Goal: Task Accomplishment & Management: Manage account settings

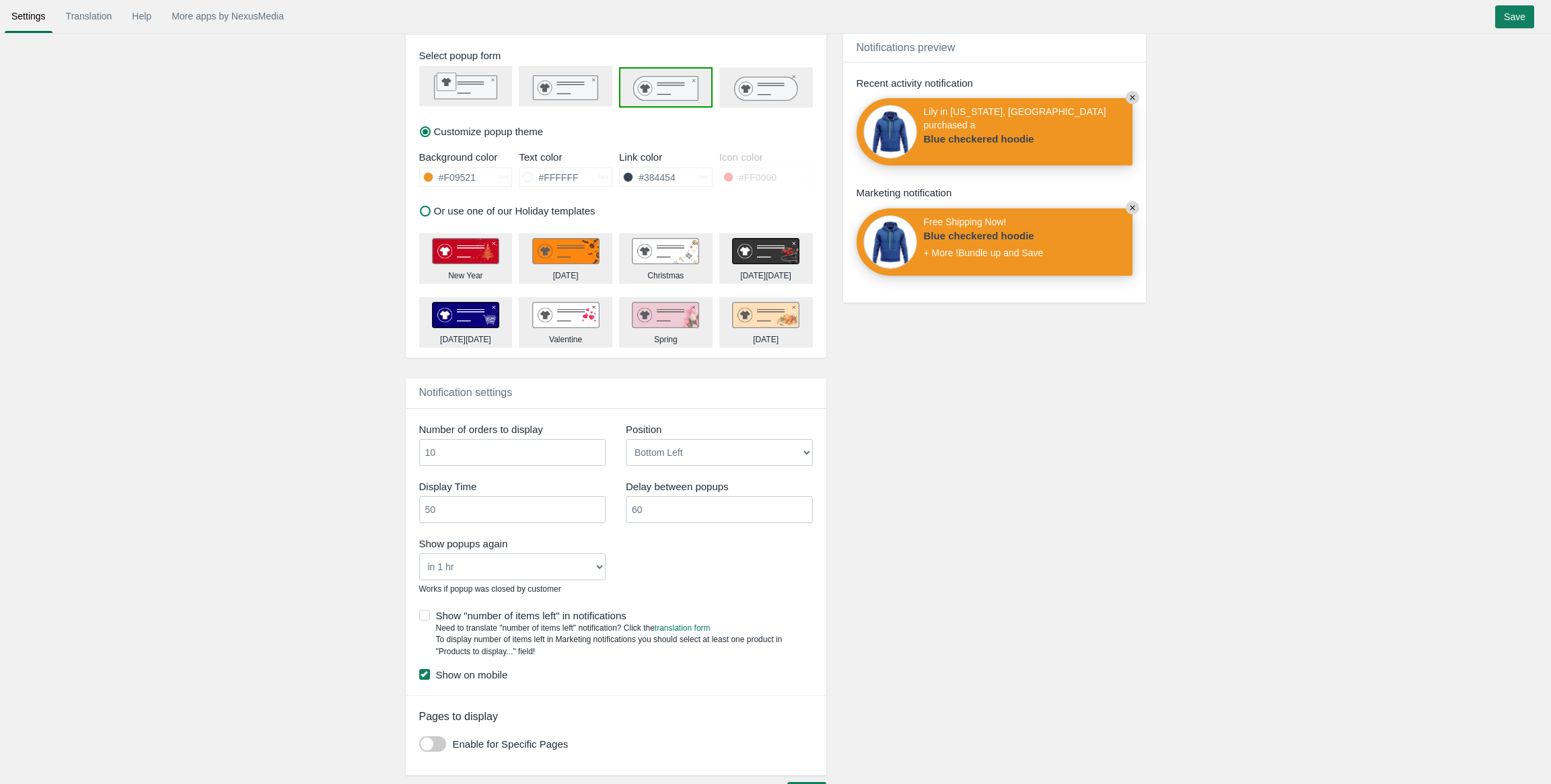
scroll to position [538, 0]
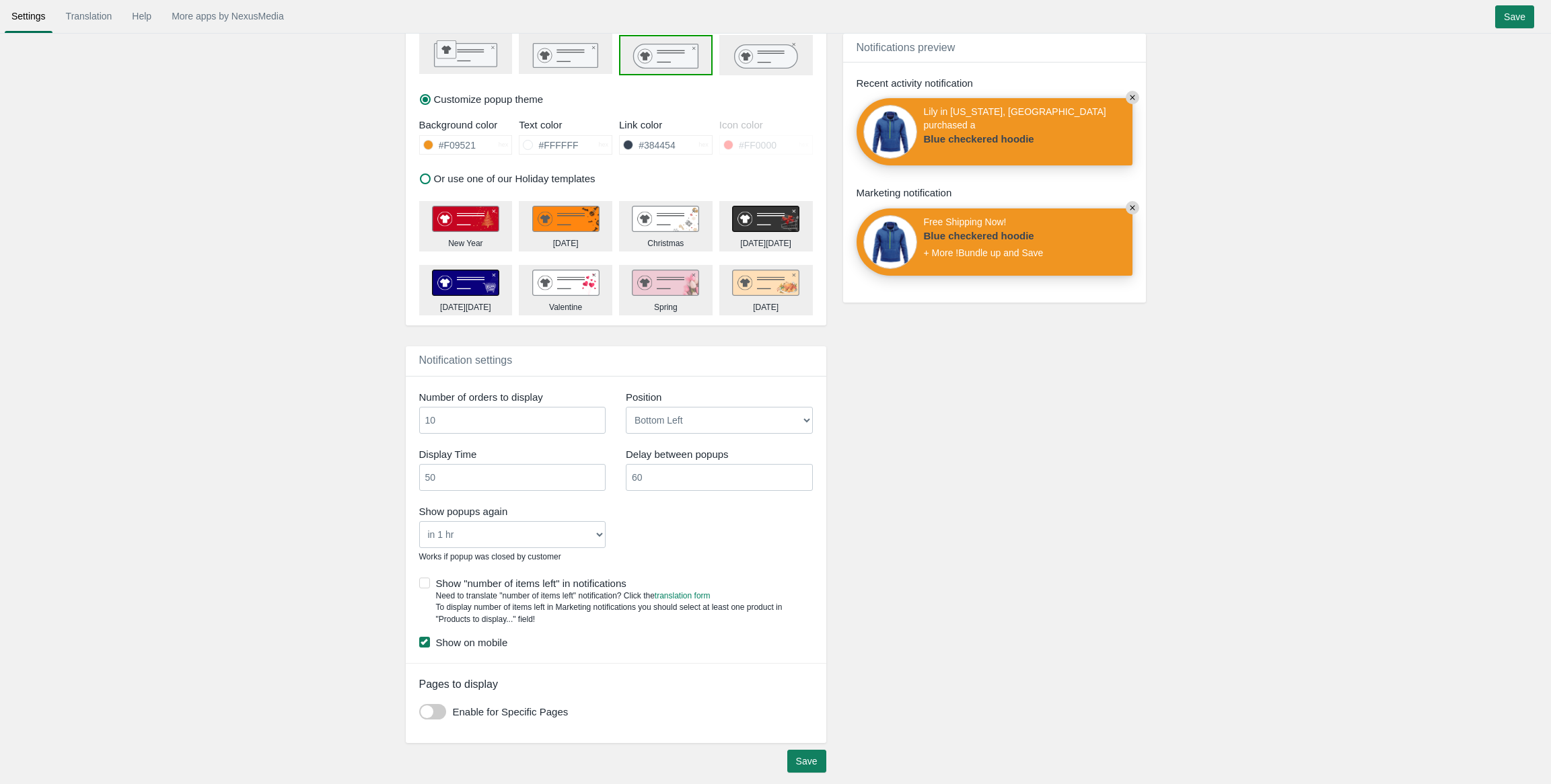
click at [557, 531] on select "Never in 1 hr in 4 hrs in 8 hrs in 24 hrs" at bounding box center [513, 535] width 187 height 27
select select "4"
click at [420, 521] on select "Never in 1 hr in 4 hrs in 8 hrs in 24 hrs" at bounding box center [513, 535] width 187 height 27
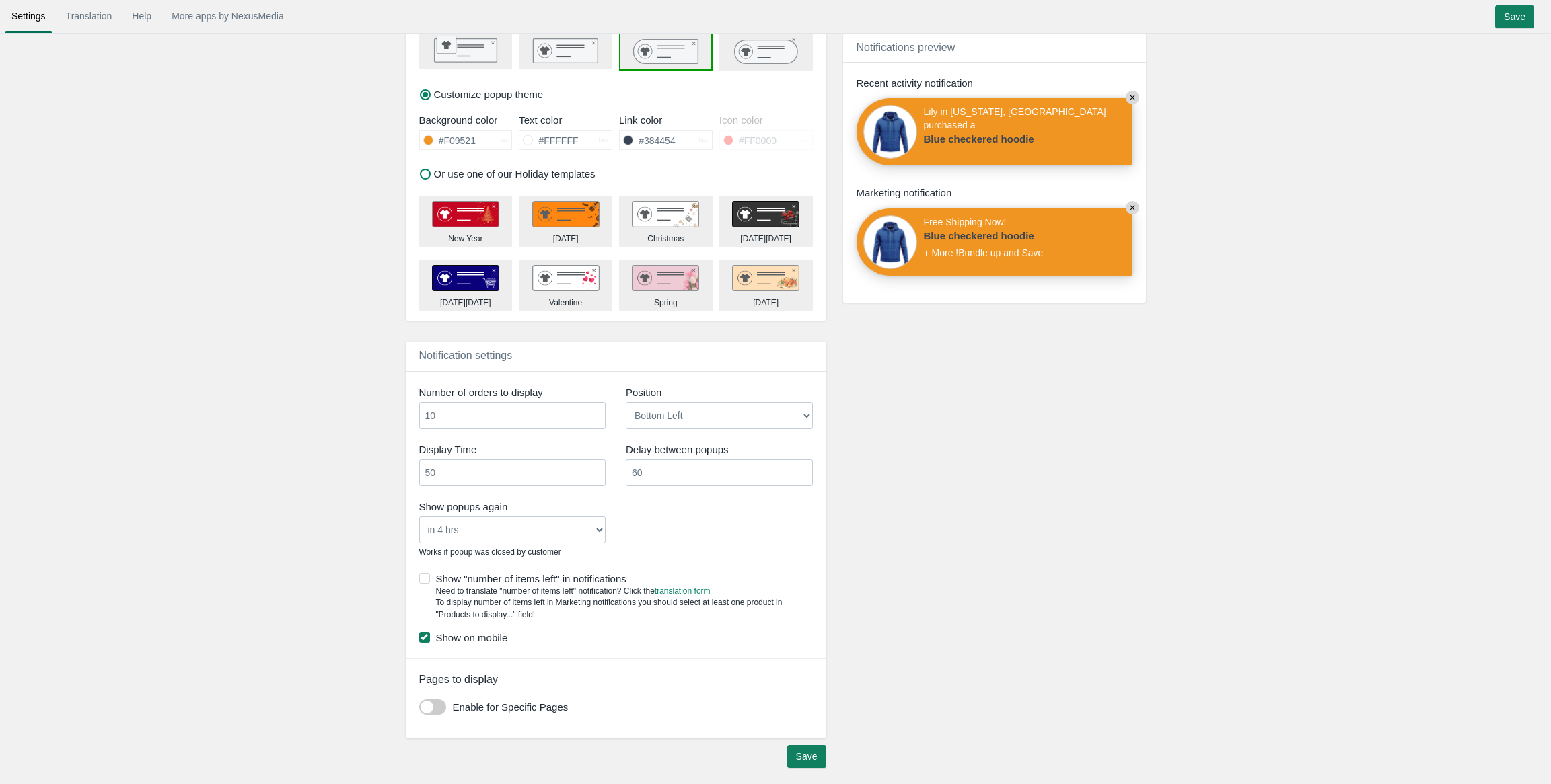
scroll to position [544, 0]
click at [810, 755] on input "Save" at bounding box center [807, 756] width 39 height 23
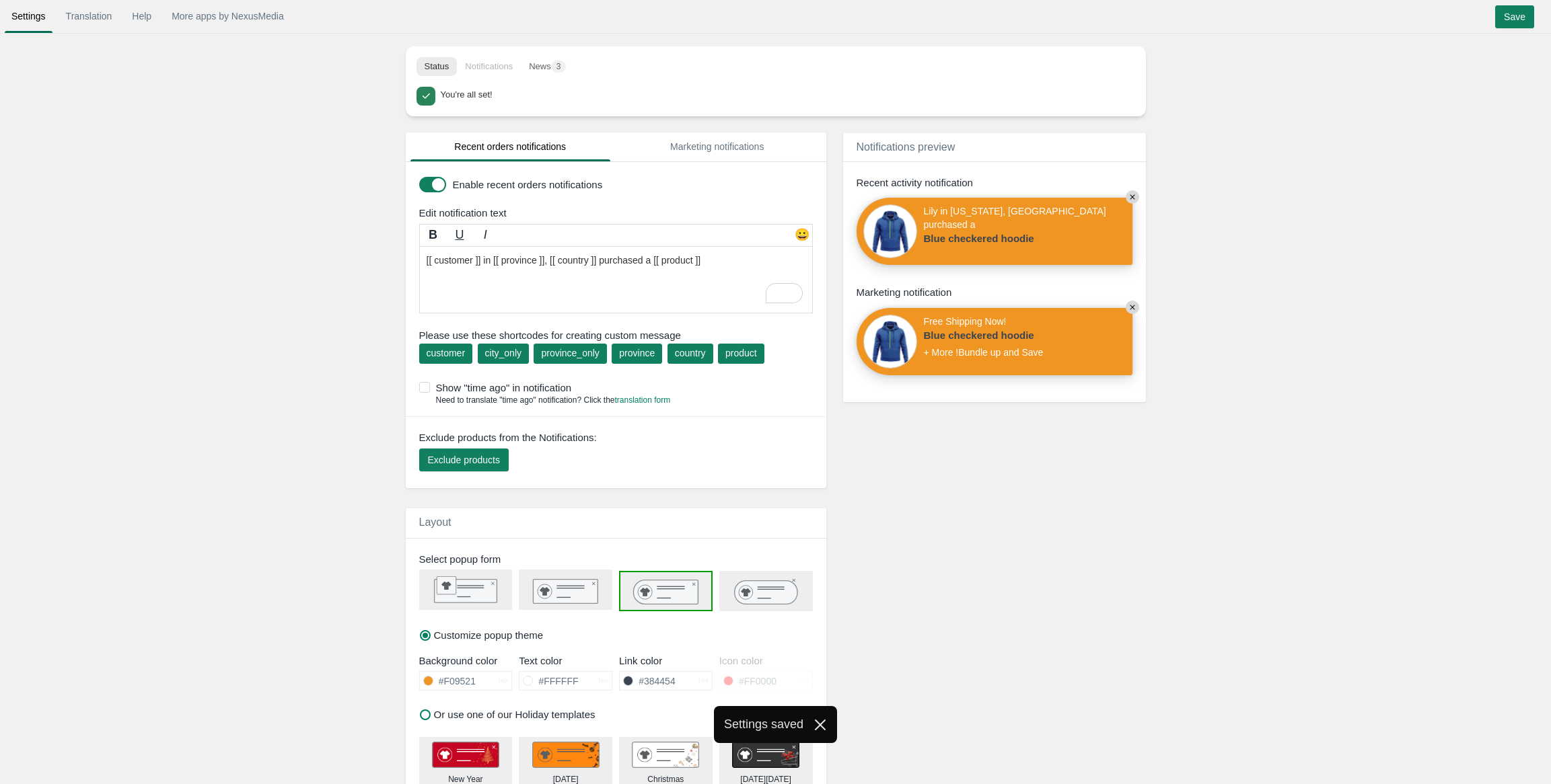
scroll to position [0, 0]
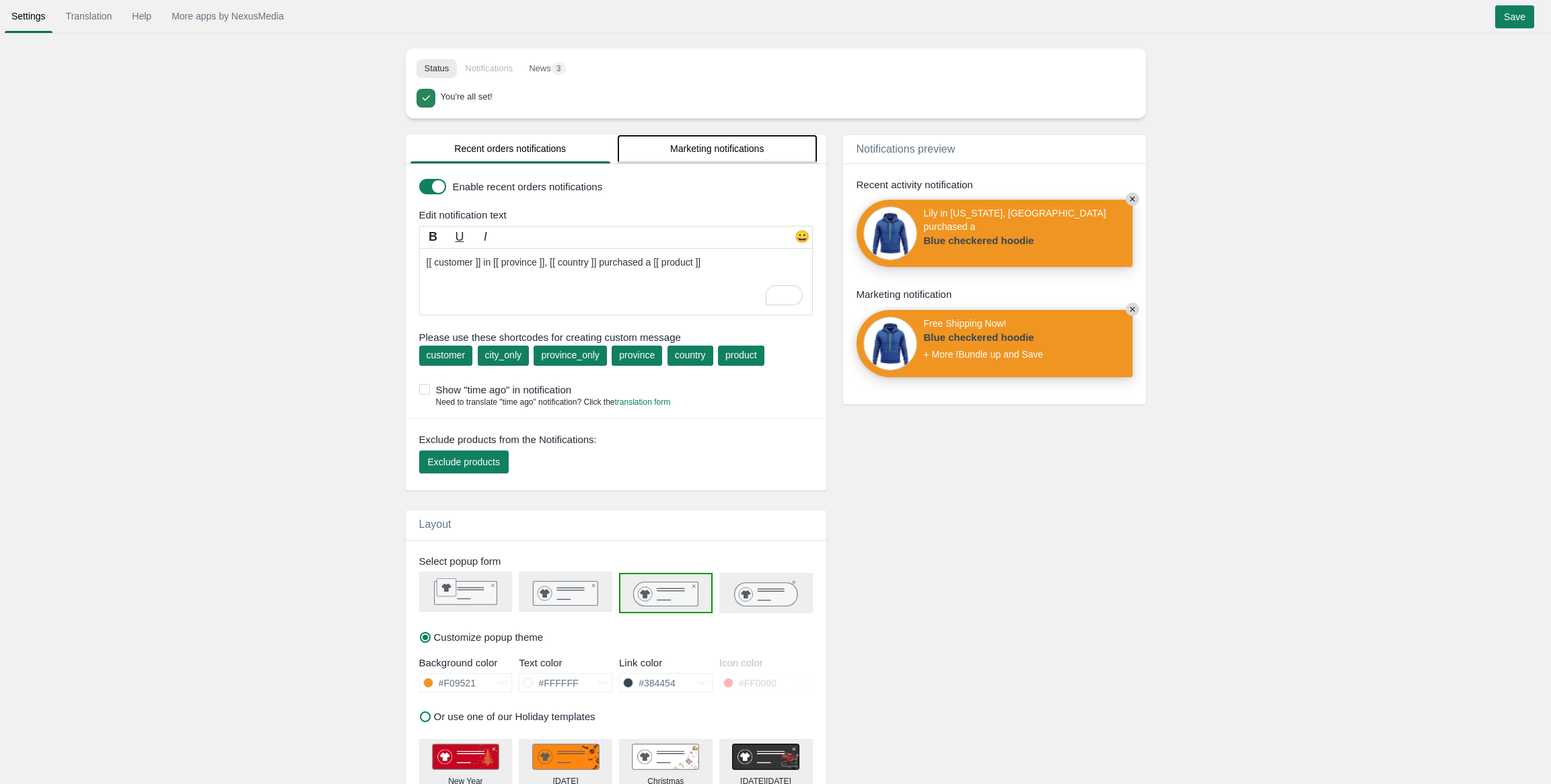
click at [680, 153] on link "Marketing notifications" at bounding box center [717, 149] width 201 height 29
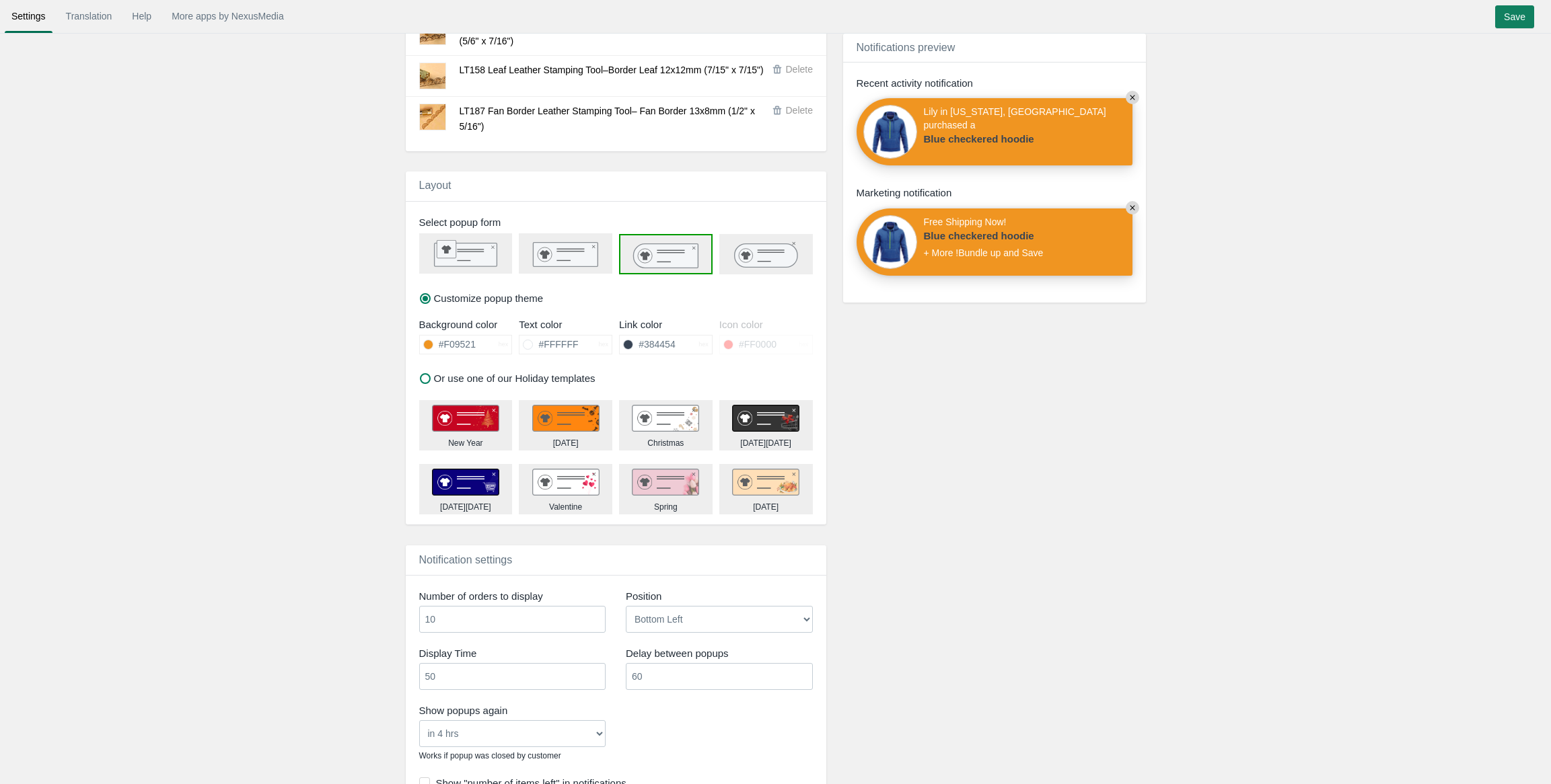
scroll to position [942, 0]
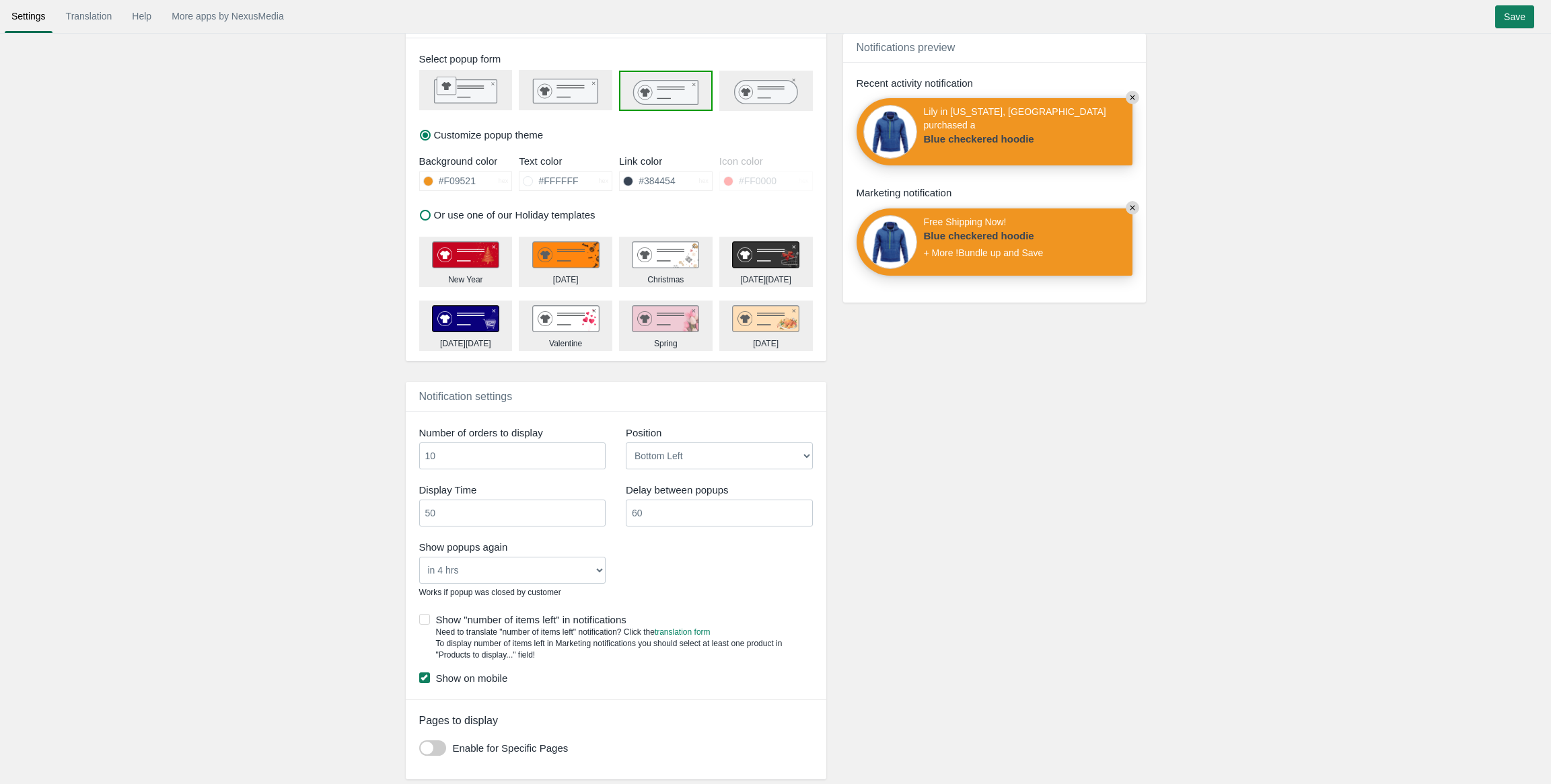
click at [460, 564] on select "Never in 1 hr in 4 hrs in 8 hrs in 24 hrs" at bounding box center [513, 571] width 187 height 27
click at [393, 571] on div "Recent orders notifications Marketing notifications Enable recent orders notifi…" at bounding box center [776, 15] width 774 height 1616
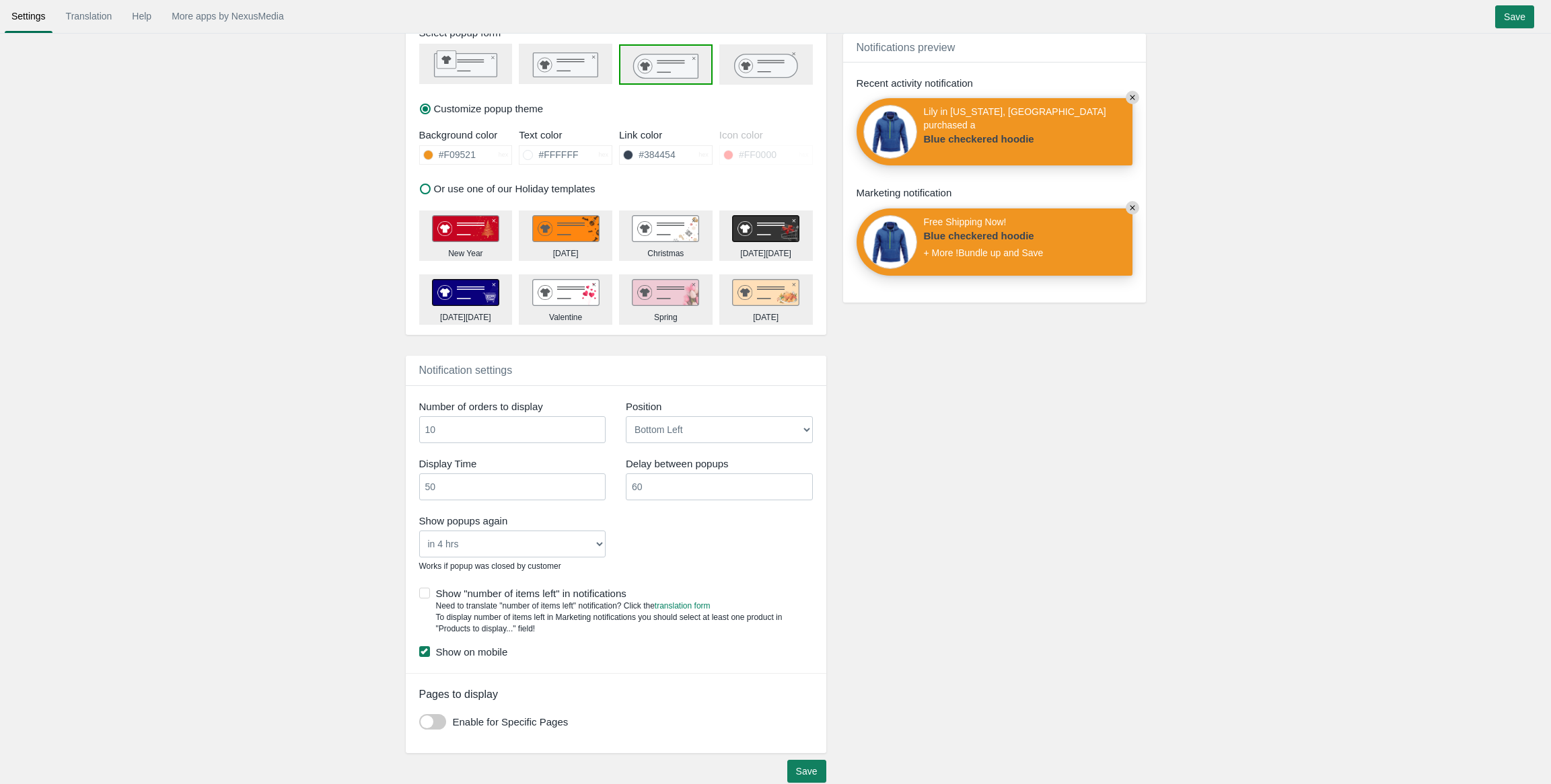
scroll to position [980, 0]
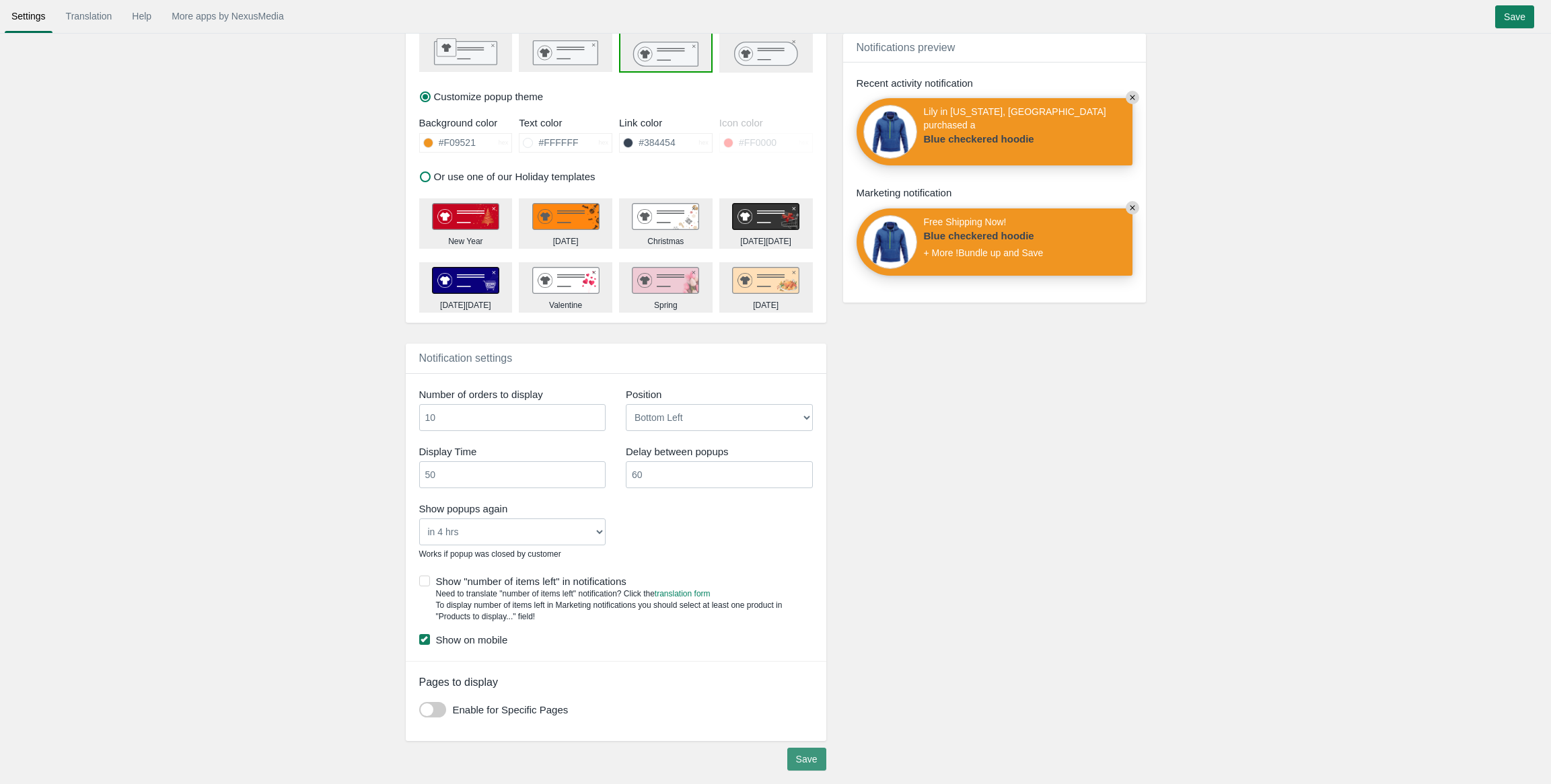
click at [811, 759] on input "Save" at bounding box center [807, 759] width 39 height 23
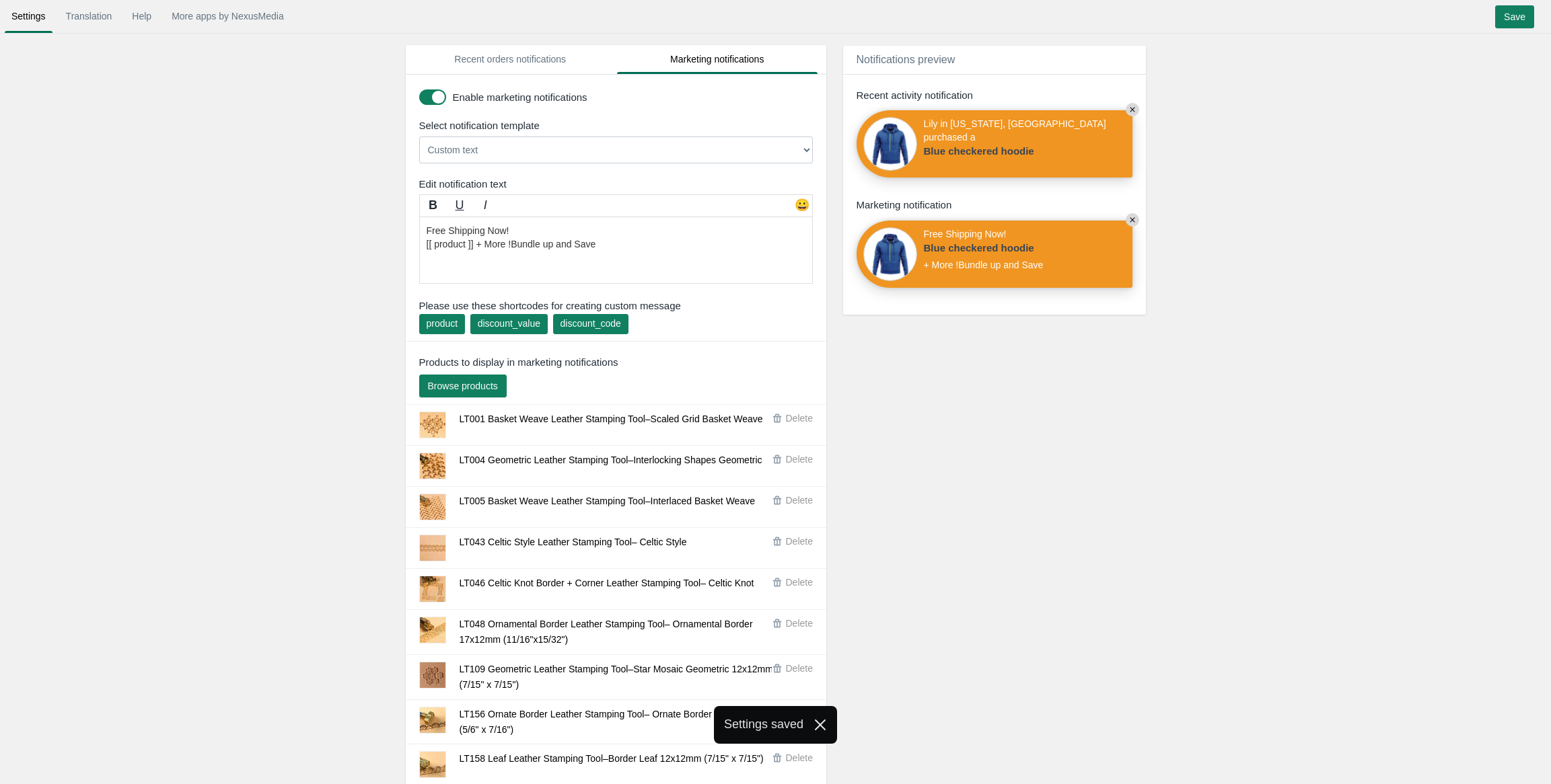
scroll to position [0, 0]
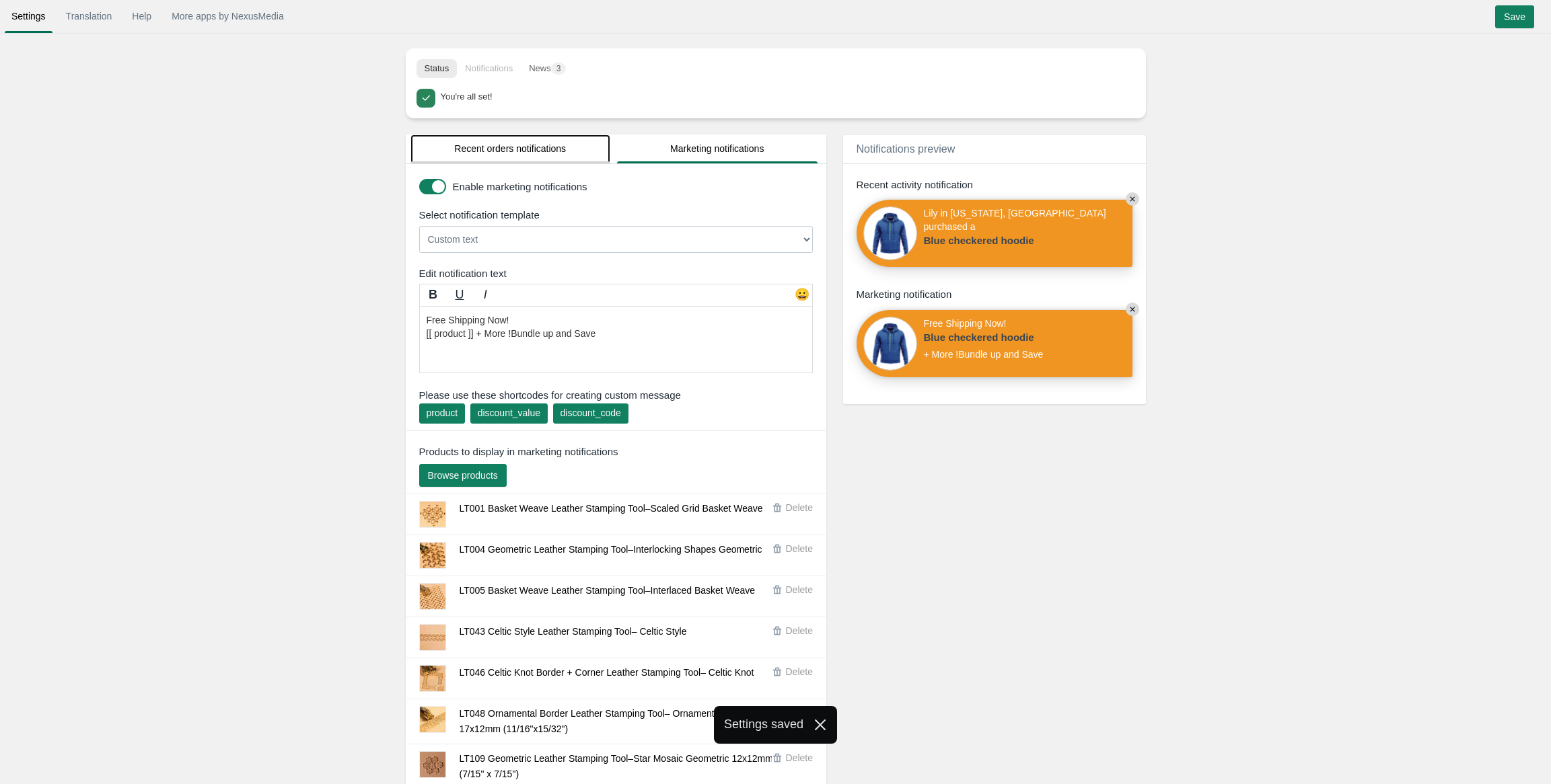
click at [506, 150] on link "Recent orders notifications" at bounding box center [511, 149] width 201 height 29
